Goal: Task Accomplishment & Management: Complete application form

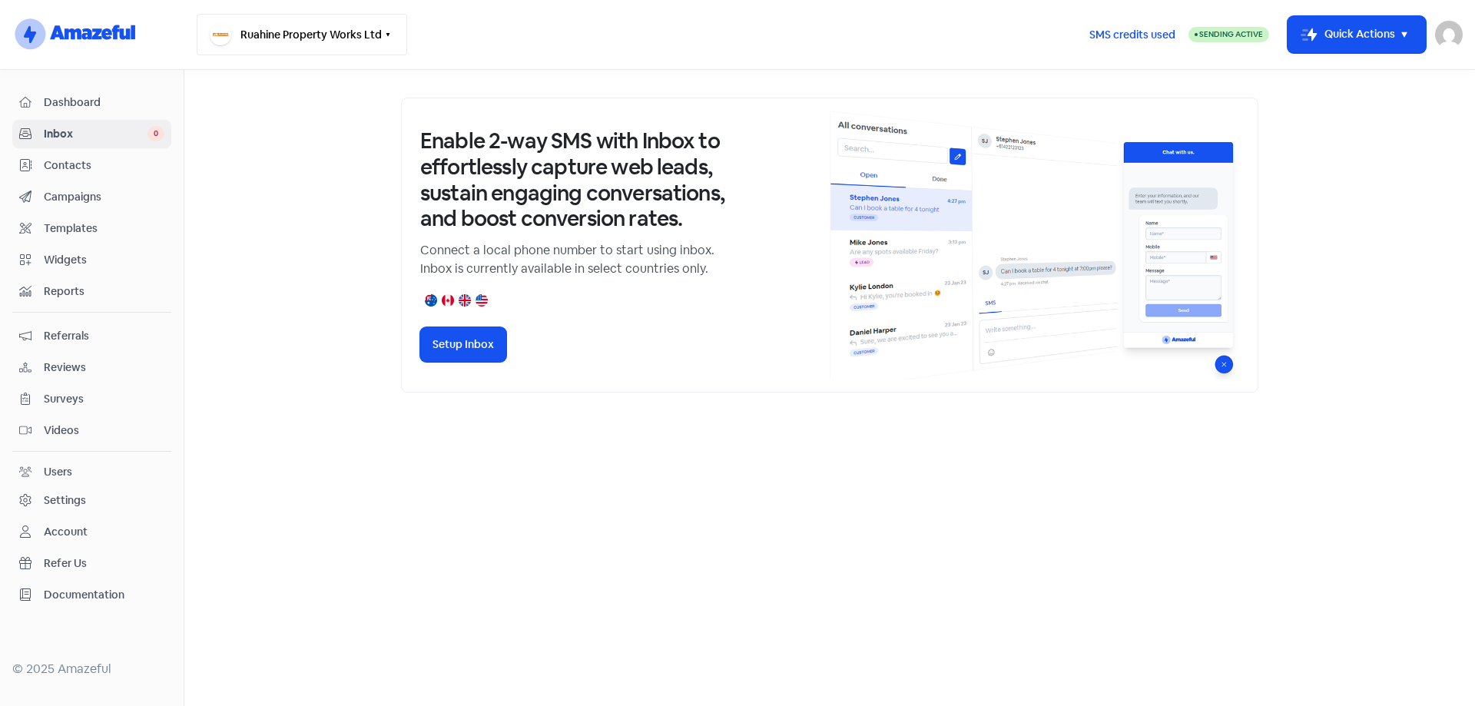
click at [382, 33] on icon "button" at bounding box center [388, 34] width 12 height 12
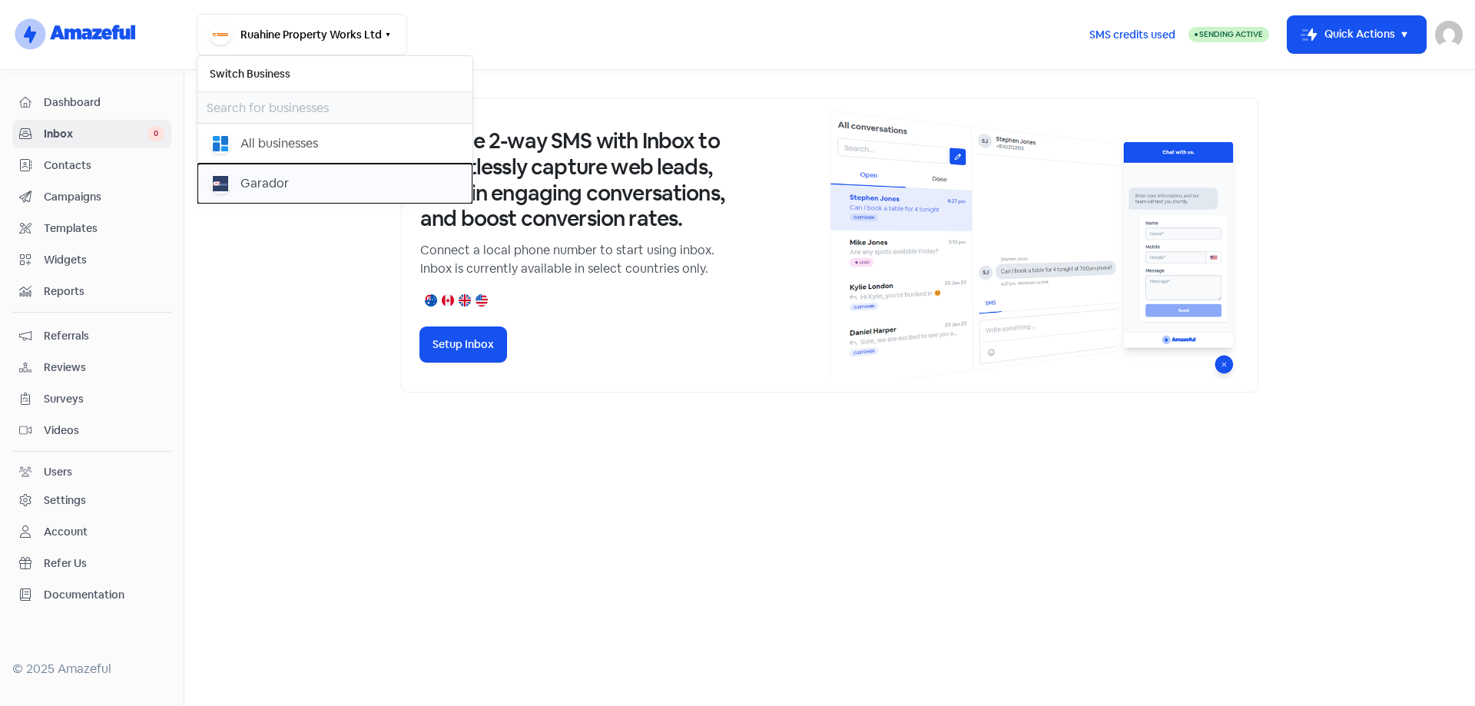
click at [239, 180] on div "Garador" at bounding box center [335, 184] width 251 height 22
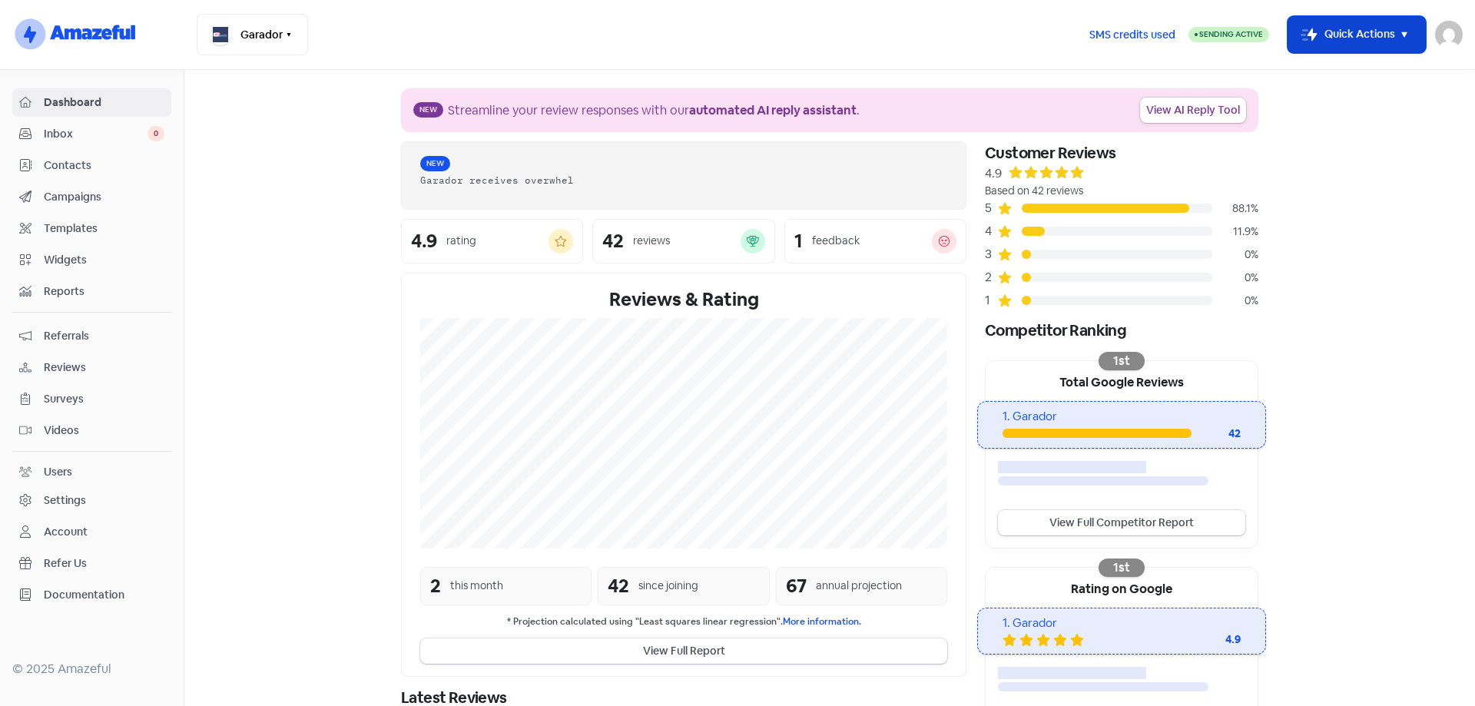
click at [1399, 31] on icon "button" at bounding box center [1405, 34] width 18 height 18
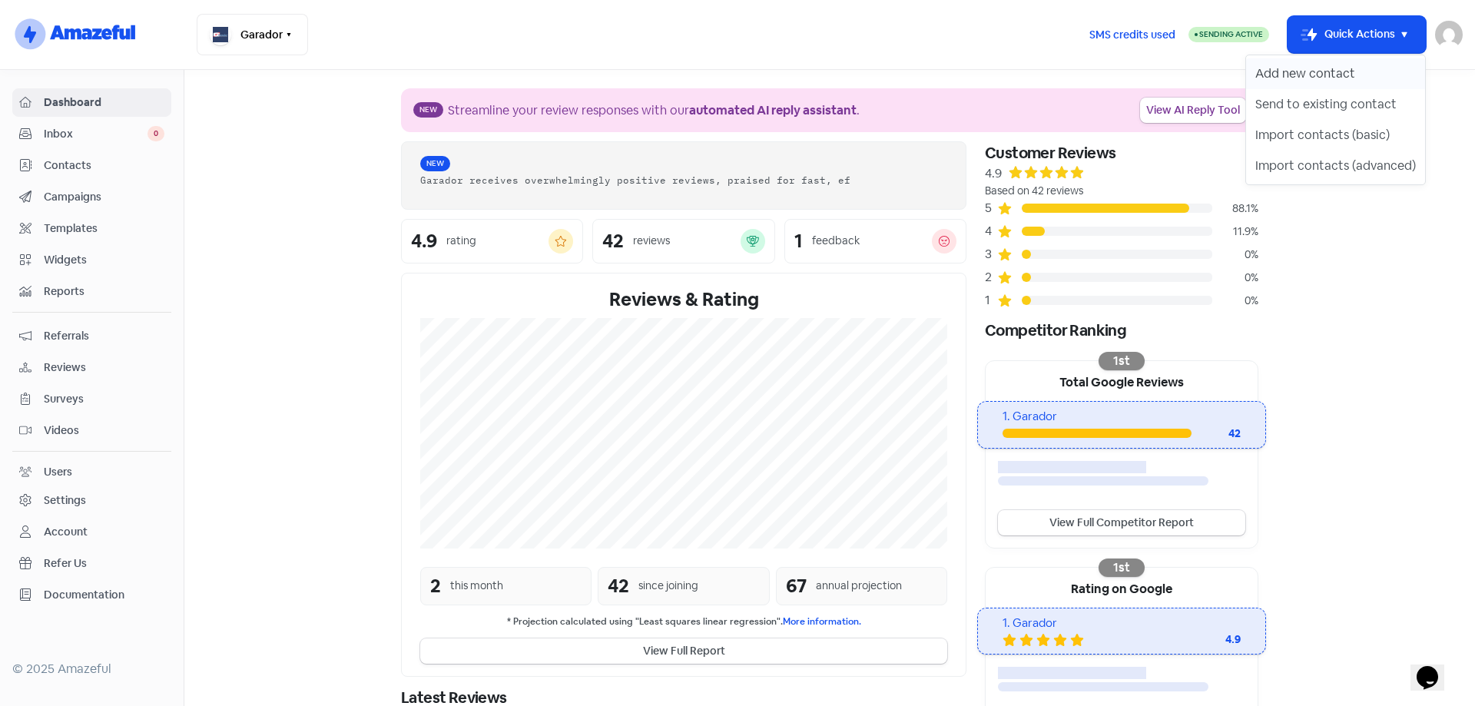
click at [1322, 71] on button "Add new contact" at bounding box center [1335, 73] width 179 height 31
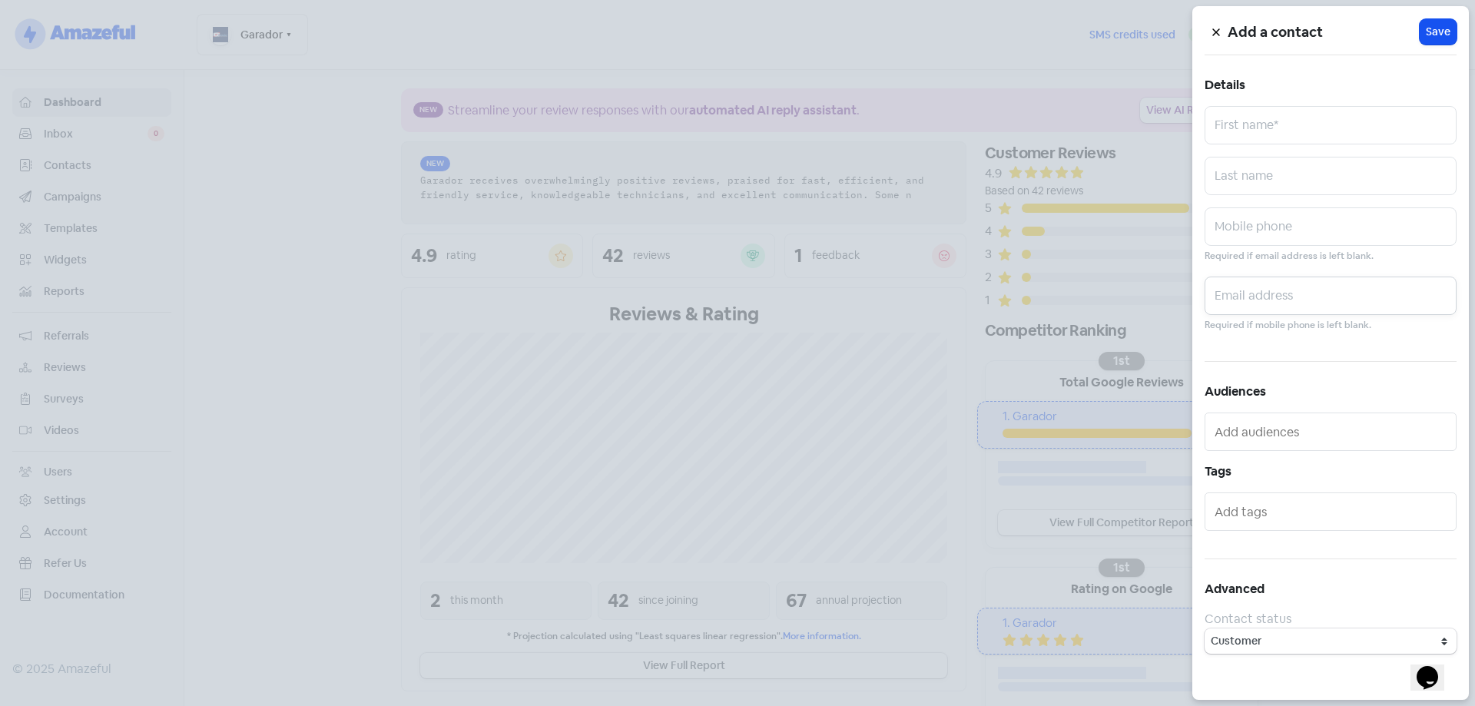
click at [1269, 298] on input "text" at bounding box center [1331, 296] width 252 height 38
paste input "[EMAIL_ADDRESS][DOMAIN_NAME]"
type input "[EMAIL_ADDRESS][DOMAIN_NAME]"
click at [1266, 136] on input "text" at bounding box center [1331, 125] width 252 height 38
type input "[PERSON_NAME]"
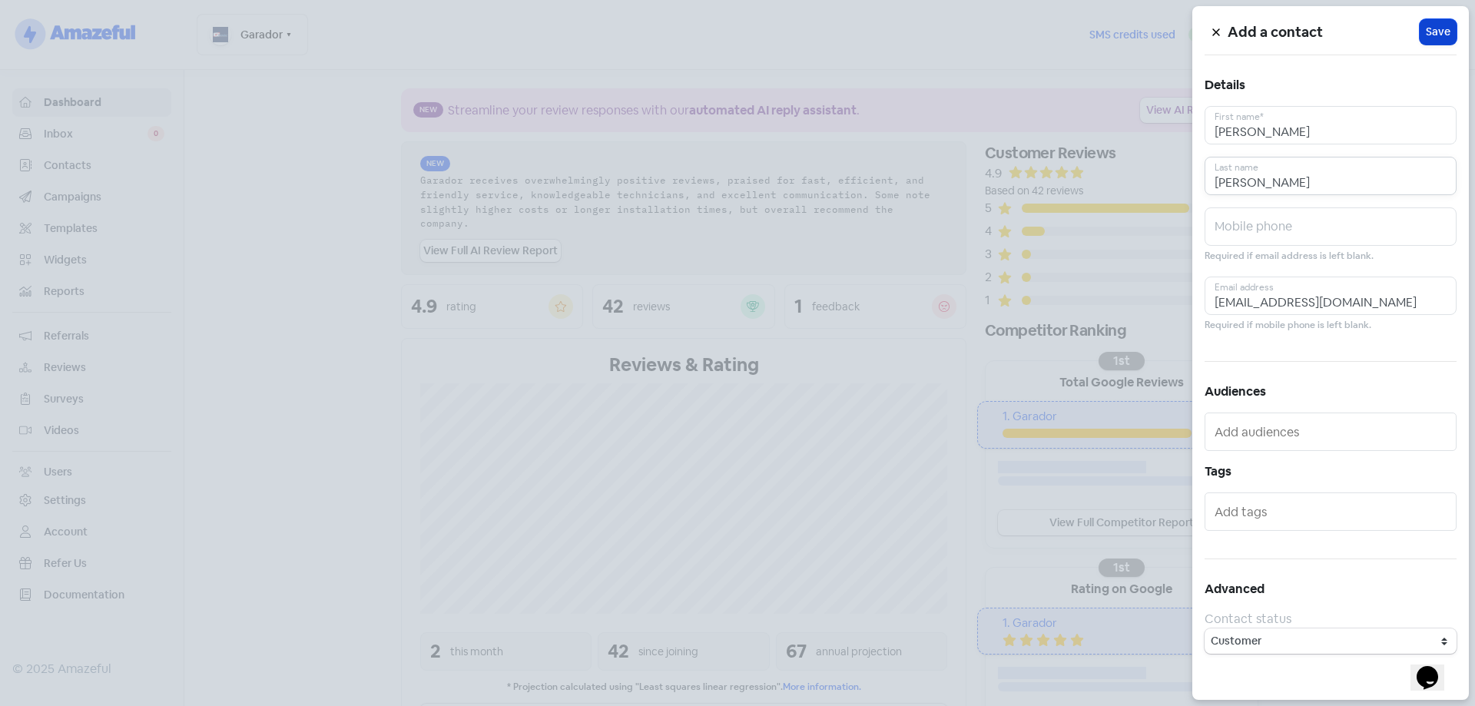
type input "[PERSON_NAME]"
click at [1430, 26] on span "Save" at bounding box center [1438, 32] width 25 height 16
